Goal: Task Accomplishment & Management: Manage account settings

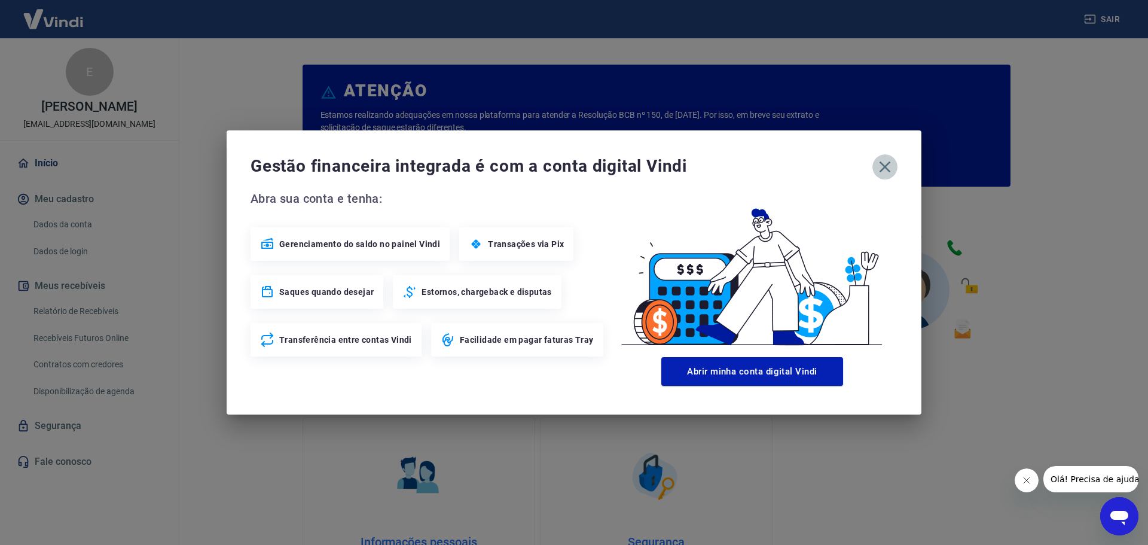
click at [880, 169] on icon "button" at bounding box center [884, 166] width 19 height 19
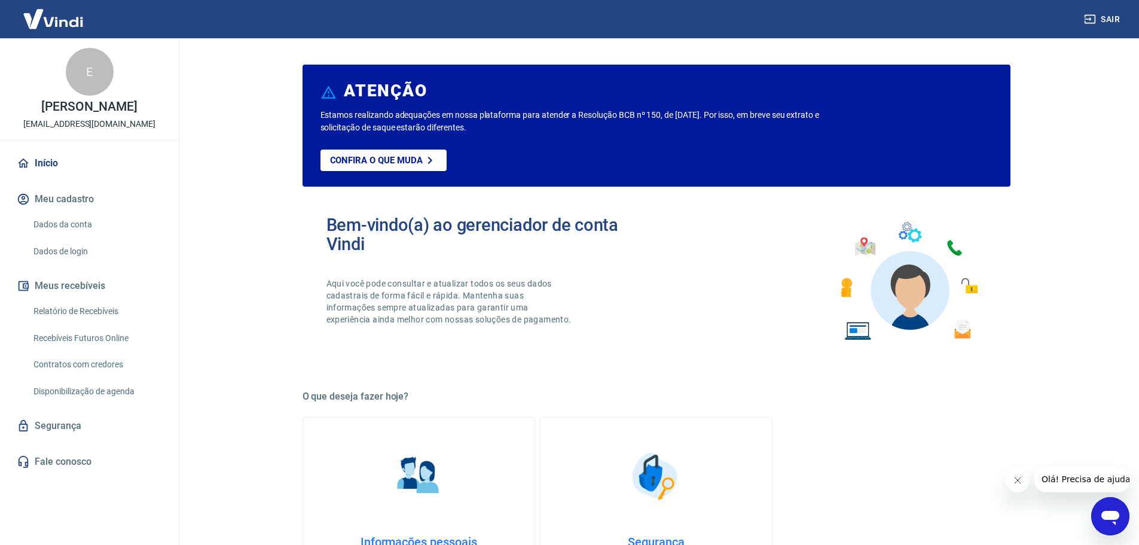
click at [59, 19] on img at bounding box center [53, 19] width 78 height 36
click at [56, 426] on link "Segurança" at bounding box center [89, 426] width 150 height 26
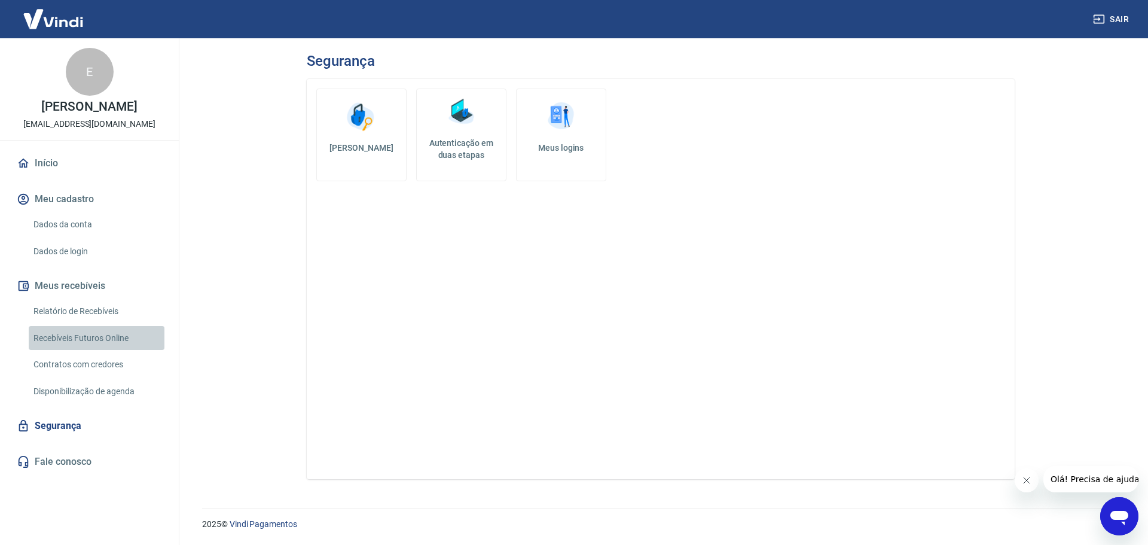
click at [49, 340] on link "Recebíveis Futuros Online" at bounding box center [97, 338] width 136 height 25
